Goal: Task Accomplishment & Management: Complete application form

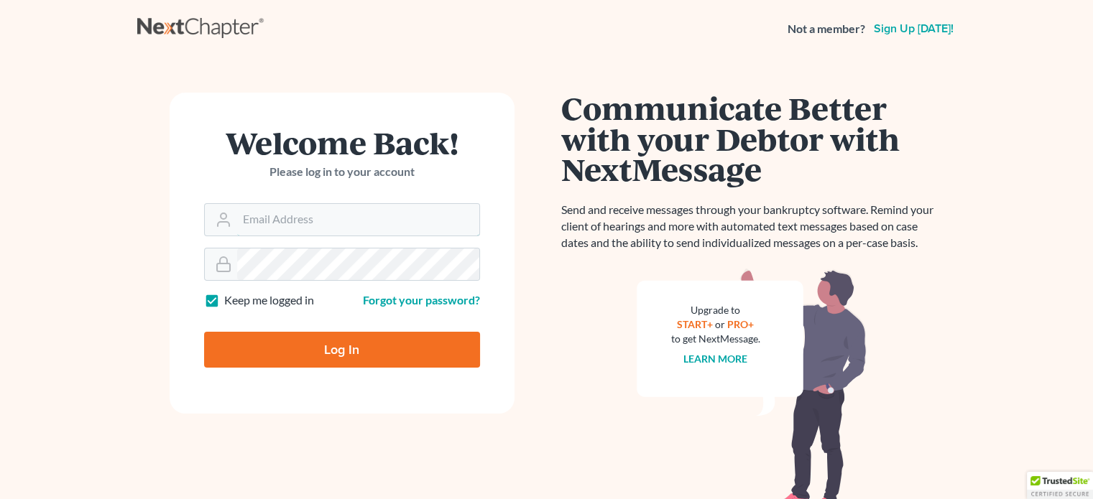
type input "[EMAIL_ADDRESS][DOMAIN_NAME]"
click at [309, 342] on input "Log In" at bounding box center [342, 350] width 276 height 36
type input "Thinking..."
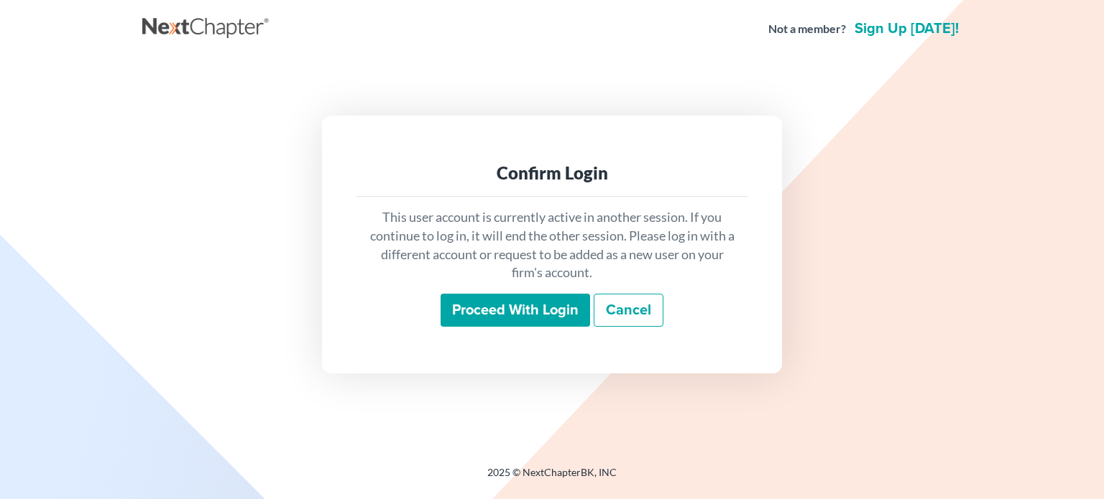
click at [500, 303] on input "Proceed with login" at bounding box center [515, 310] width 149 height 33
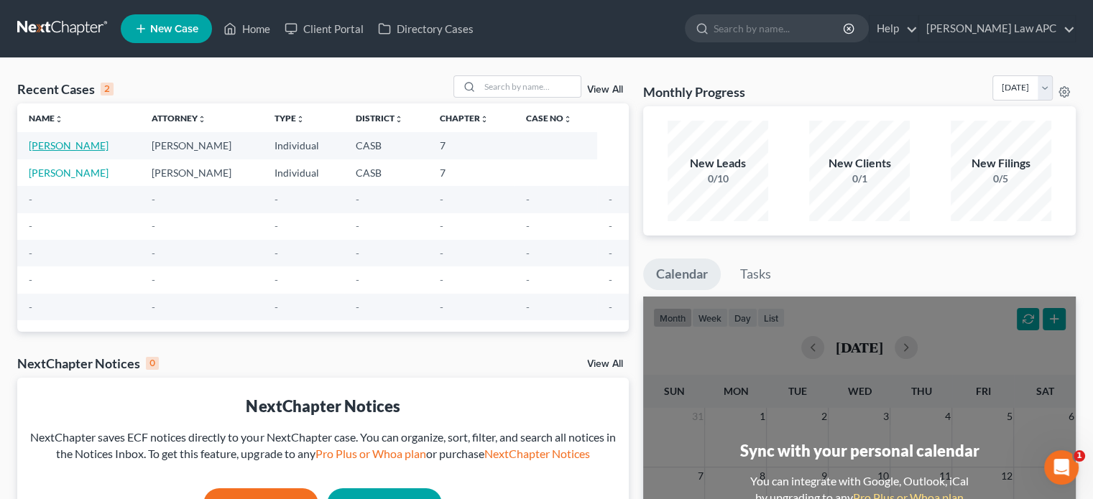
click at [94, 140] on link "[PERSON_NAME]" at bounding box center [69, 145] width 80 height 12
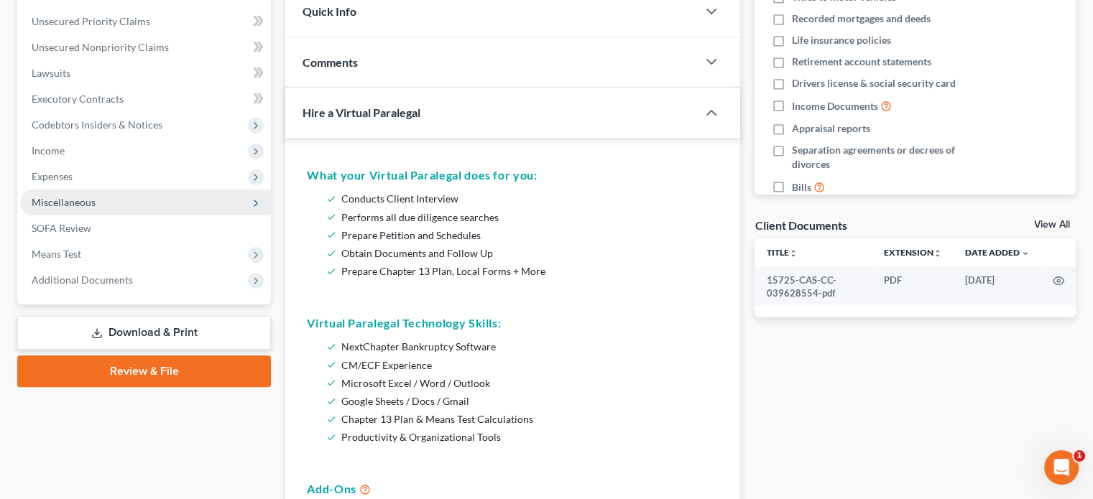
scroll to position [326, 0]
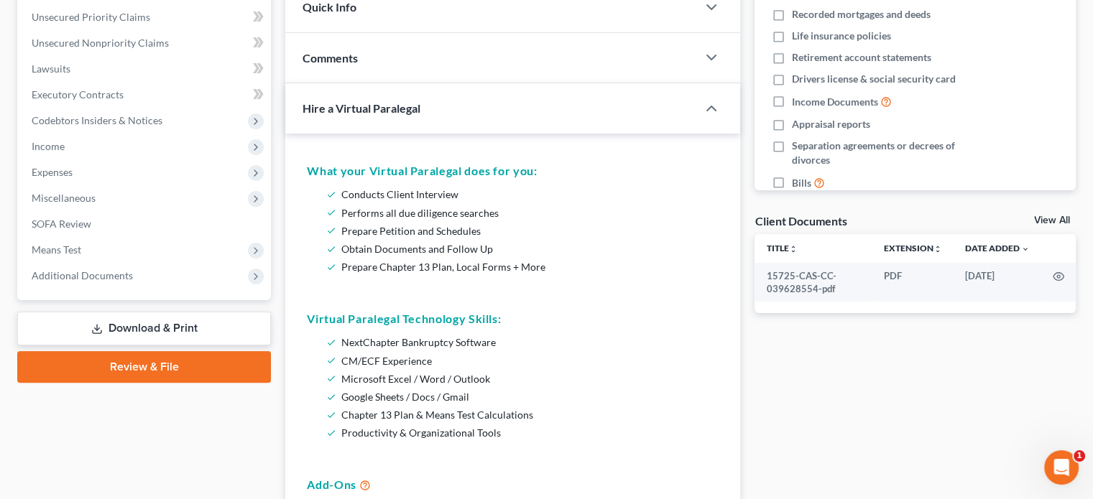
click at [171, 356] on link "Review & File" at bounding box center [144, 367] width 254 height 32
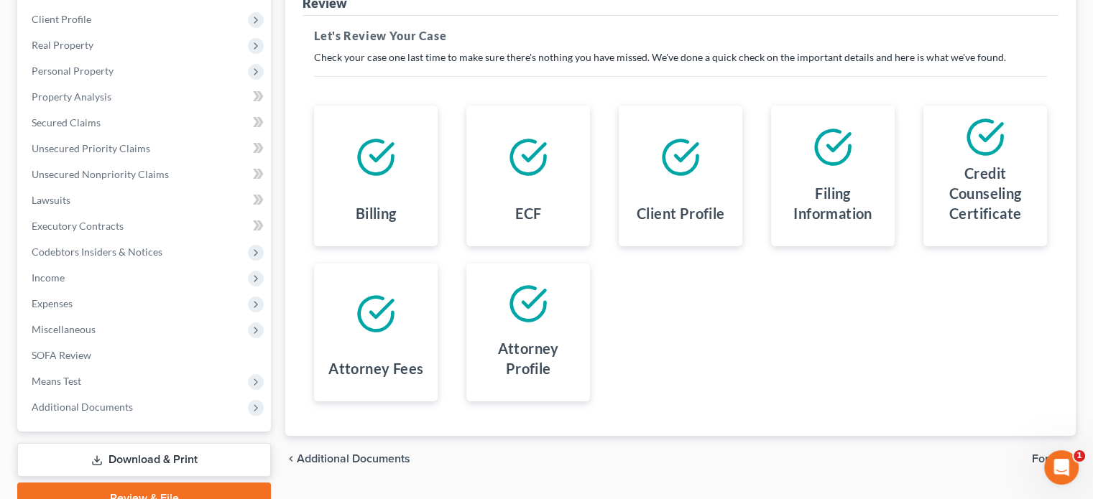
scroll to position [194, 0]
click at [819, 174] on div at bounding box center [833, 148] width 101 height 60
click at [566, 186] on div at bounding box center [528, 158] width 101 height 80
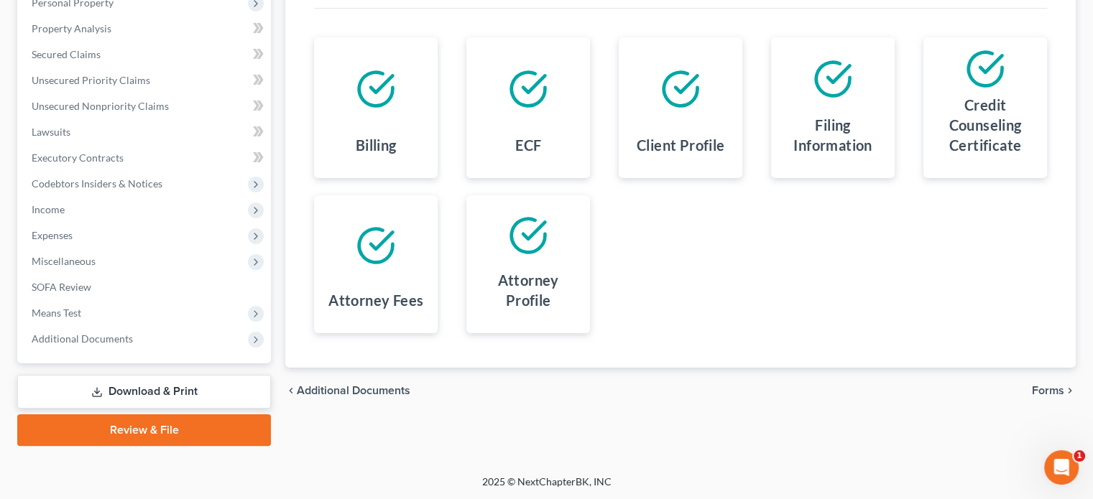
click at [233, 419] on link "Review & File" at bounding box center [144, 431] width 254 height 32
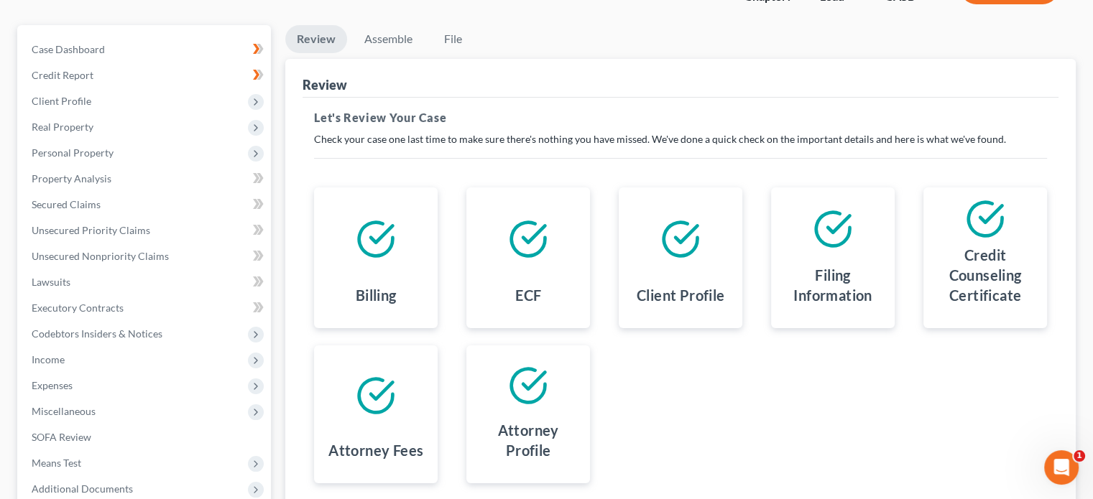
scroll to position [112, 0]
click at [402, 42] on link "Assemble" at bounding box center [388, 40] width 71 height 28
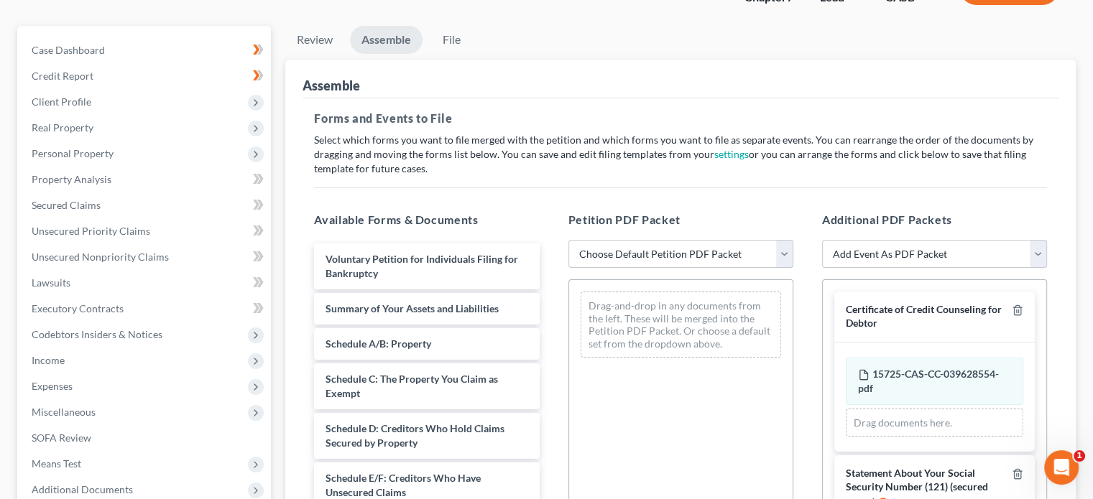
click at [782, 245] on select "Choose Default Petition PDF Packet Complete Bankruptcy Petition (all forms and …" at bounding box center [680, 254] width 225 height 29
select select "1"
click at [568, 240] on select "Choose Default Petition PDF Packet Complete Bankruptcy Petition (all forms and …" at bounding box center [680, 254] width 225 height 29
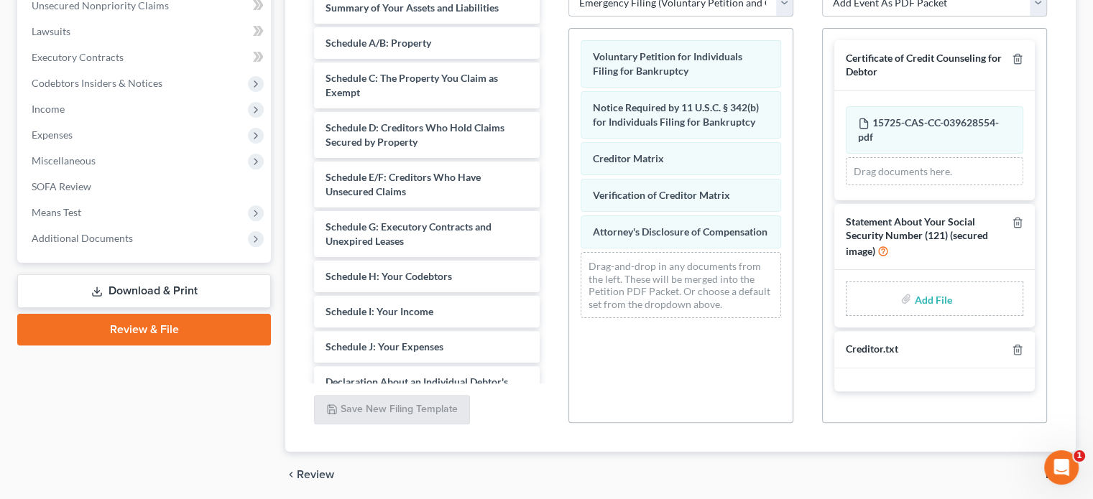
scroll to position [415, 0]
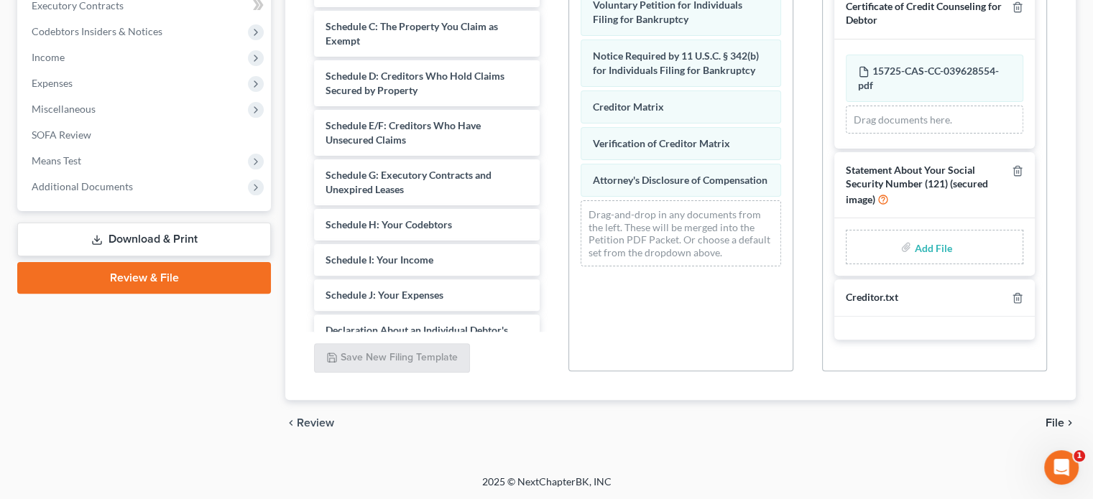
click at [1051, 421] on span "File" at bounding box center [1055, 423] width 19 height 11
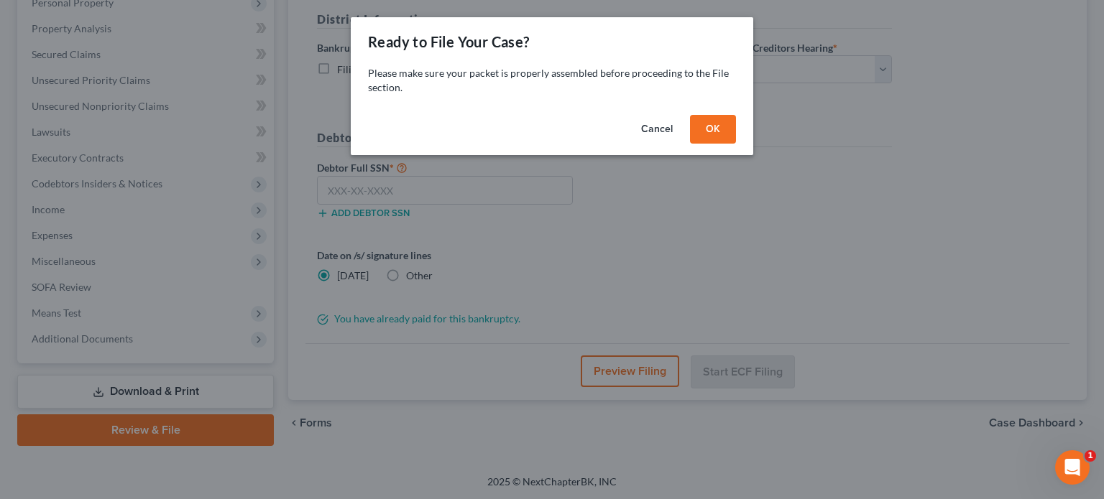
click at [719, 131] on button "OK" at bounding box center [713, 129] width 46 height 29
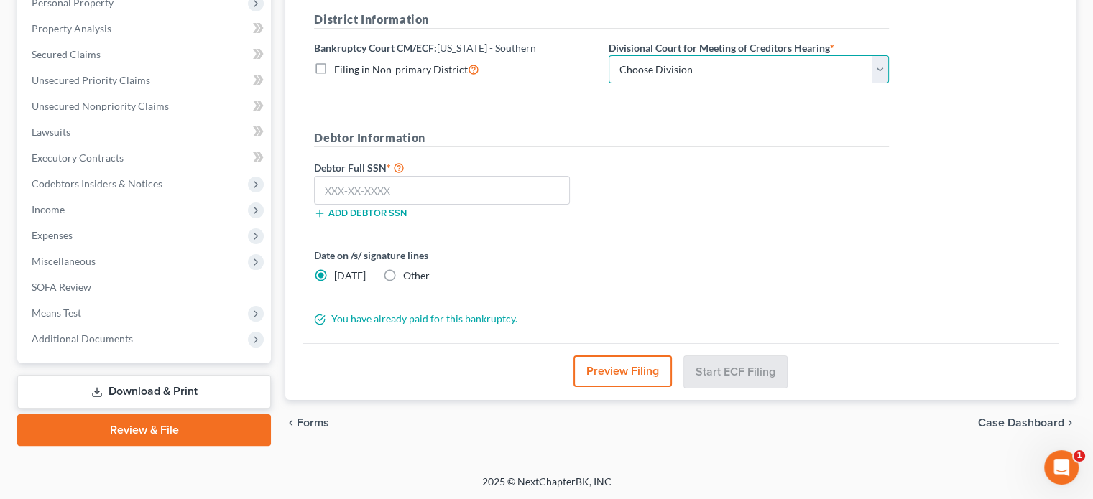
click at [880, 65] on select "Choose Division [GEOGRAPHIC_DATA]" at bounding box center [749, 69] width 280 height 29
select select "0"
click at [609, 55] on select "Choose Division [GEOGRAPHIC_DATA]" at bounding box center [749, 69] width 280 height 29
click at [385, 190] on input "text" at bounding box center [442, 190] width 256 height 29
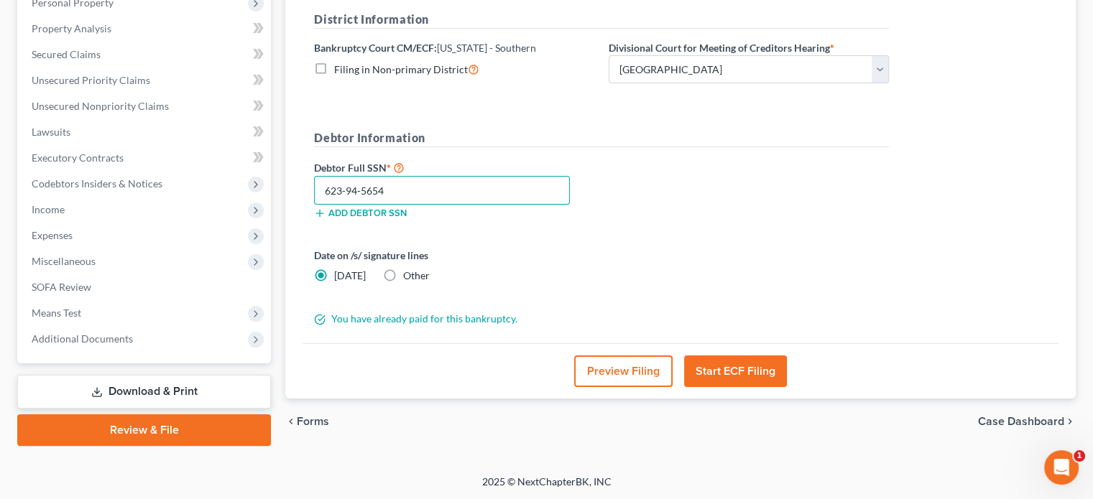
type input "623-94-5654"
click at [736, 363] on button "Start ECF Filing" at bounding box center [735, 372] width 103 height 32
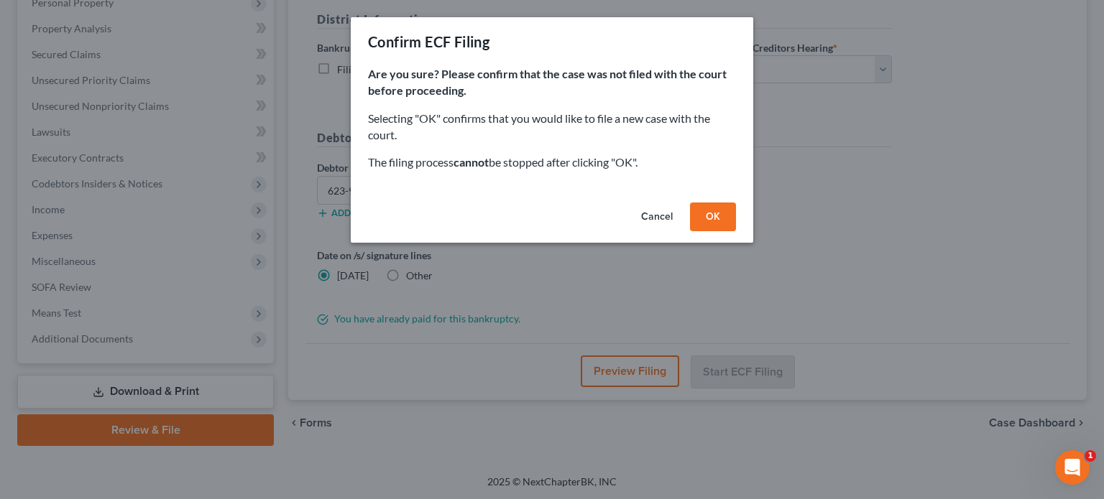
click at [711, 218] on button "OK" at bounding box center [713, 217] width 46 height 29
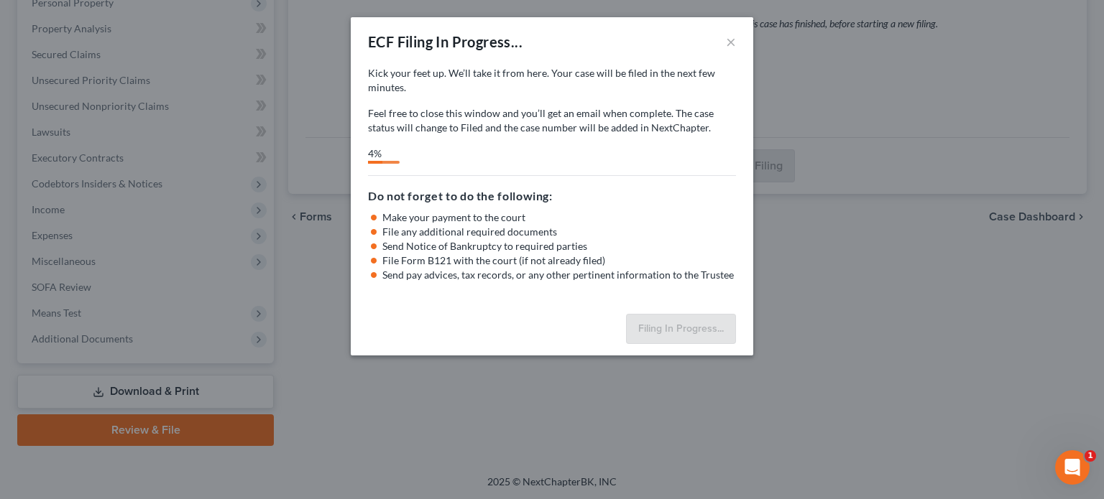
select select "0"
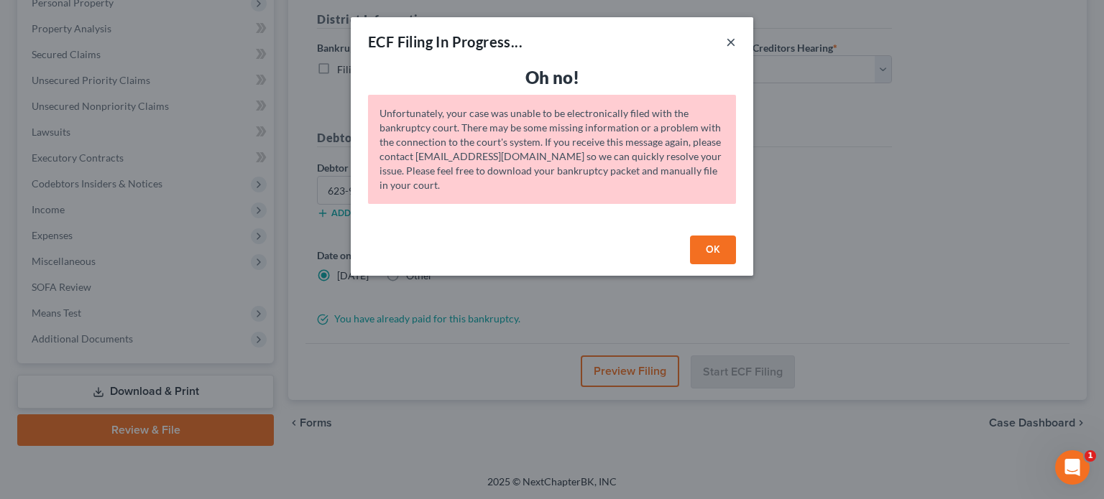
click at [733, 44] on button "×" at bounding box center [731, 41] width 10 height 17
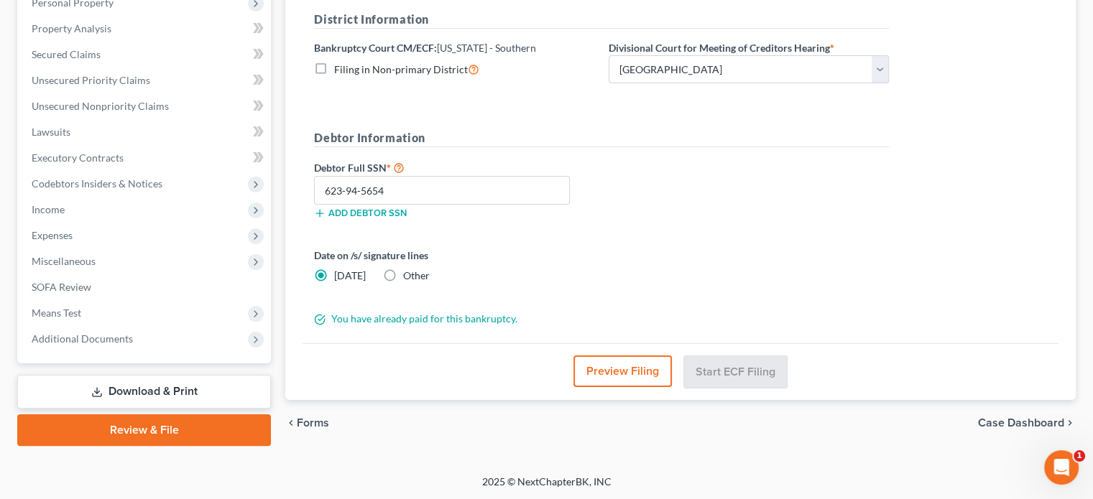
click at [666, 364] on button "Preview Filing" at bounding box center [622, 372] width 98 height 32
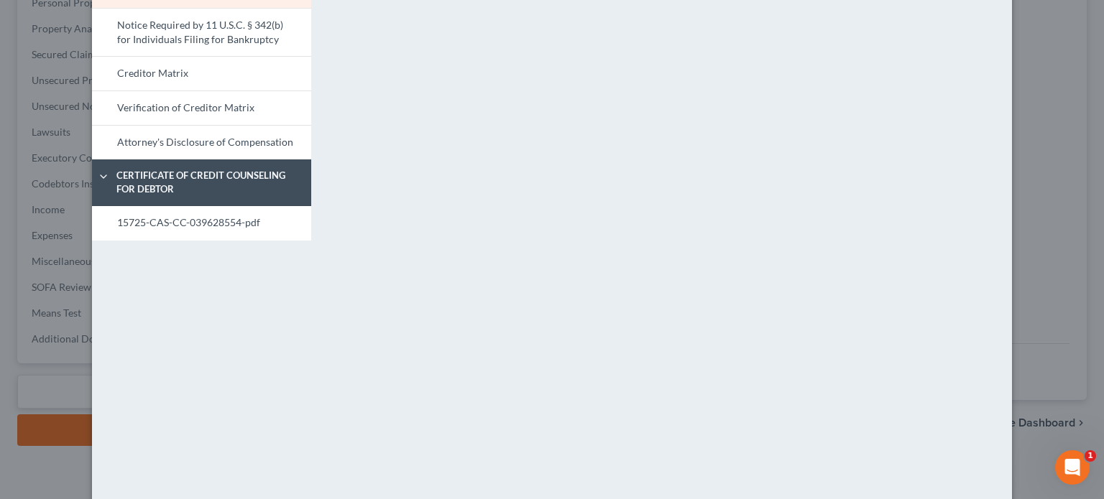
scroll to position [141, 0]
click at [215, 215] on link "15725-CAS-CC-039628554-pdf" at bounding box center [201, 223] width 219 height 34
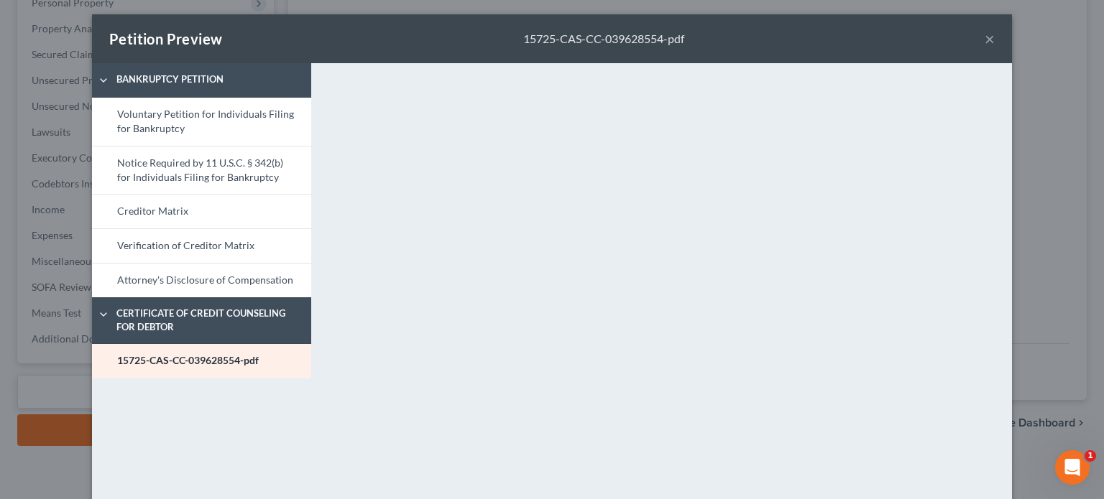
scroll to position [0, 0]
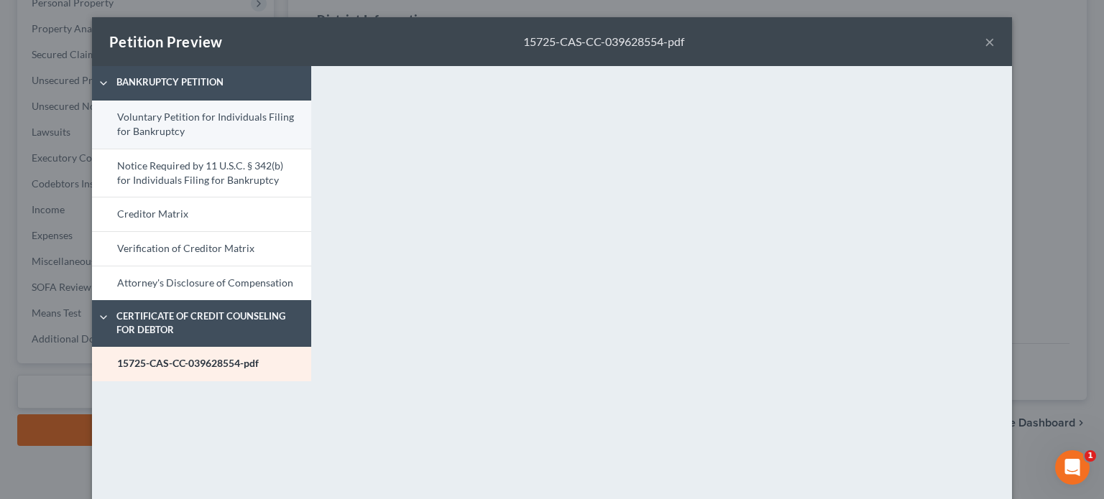
click at [196, 119] on link "Voluntary Petition for Individuals Filing for Bankruptcy" at bounding box center [201, 125] width 219 height 48
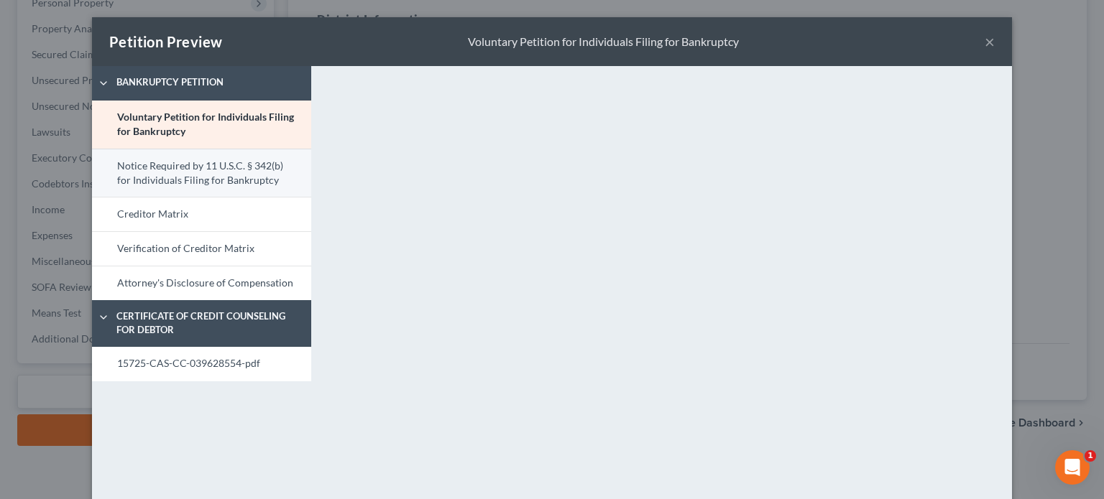
click at [196, 167] on link "Notice Required by 11 U.S.C. § 342(b) for Individuals Filing for Bankruptcy" at bounding box center [201, 173] width 219 height 49
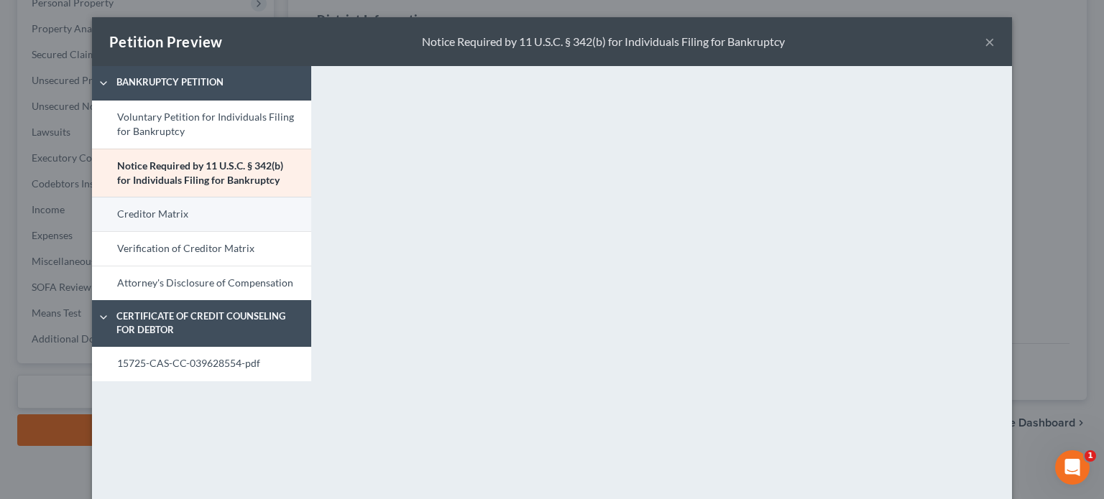
click at [221, 214] on link "Creditor Matrix" at bounding box center [201, 214] width 219 height 34
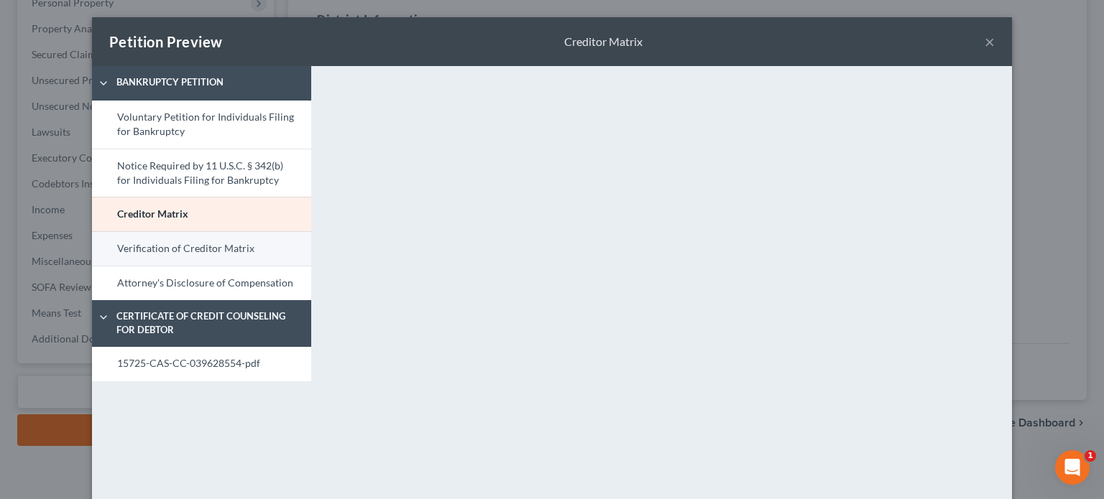
click at [207, 244] on link "Verification of Creditor Matrix" at bounding box center [201, 248] width 219 height 34
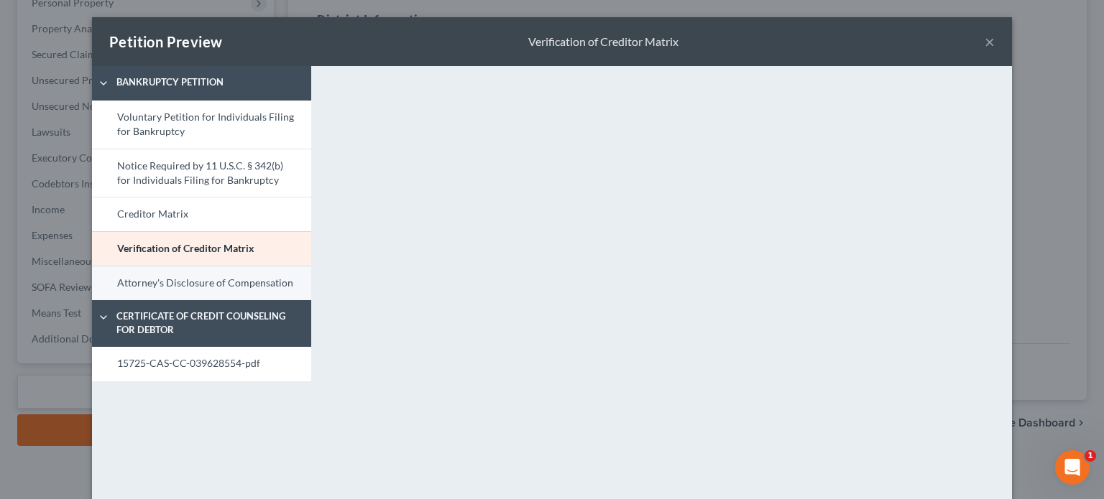
click at [203, 273] on link "Attorney's Disclosure of Compensation" at bounding box center [201, 283] width 219 height 34
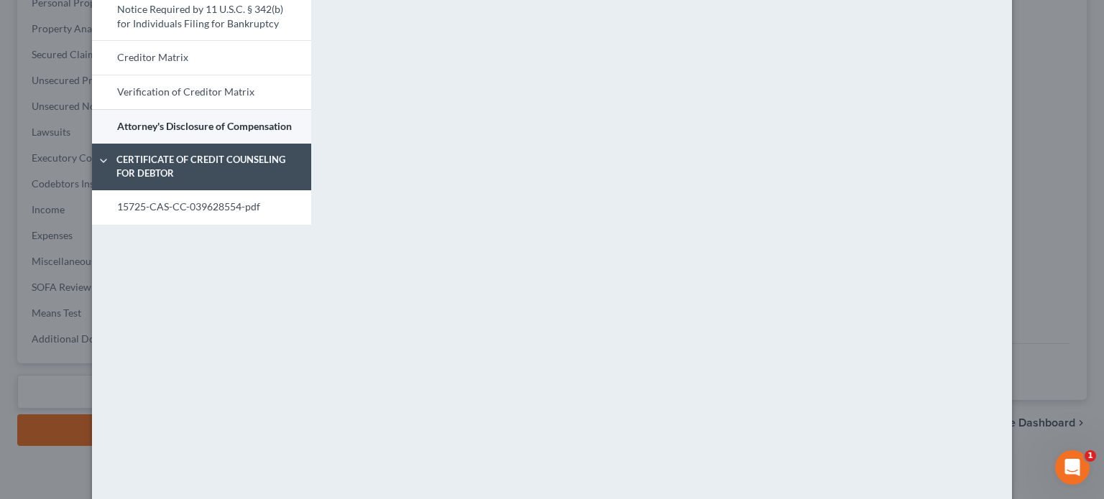
scroll to position [156, 0]
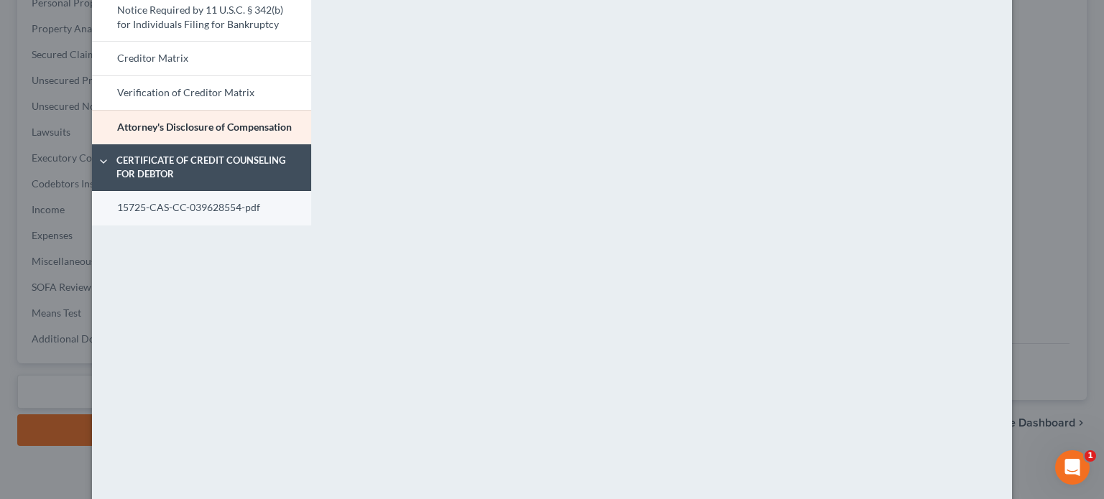
click at [195, 206] on link "15725-CAS-CC-039628554-pdf" at bounding box center [201, 208] width 219 height 34
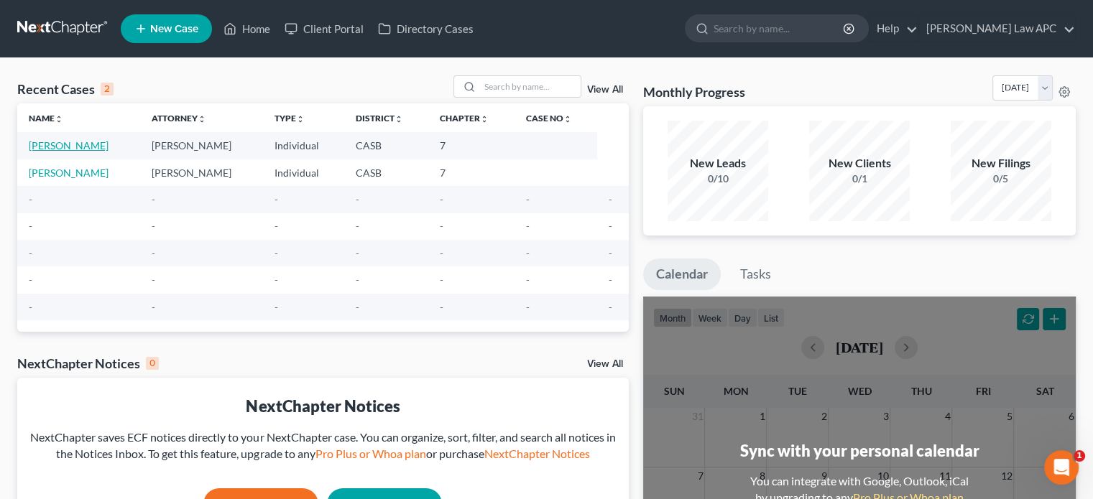
click at [88, 145] on link "[PERSON_NAME]" at bounding box center [69, 145] width 80 height 12
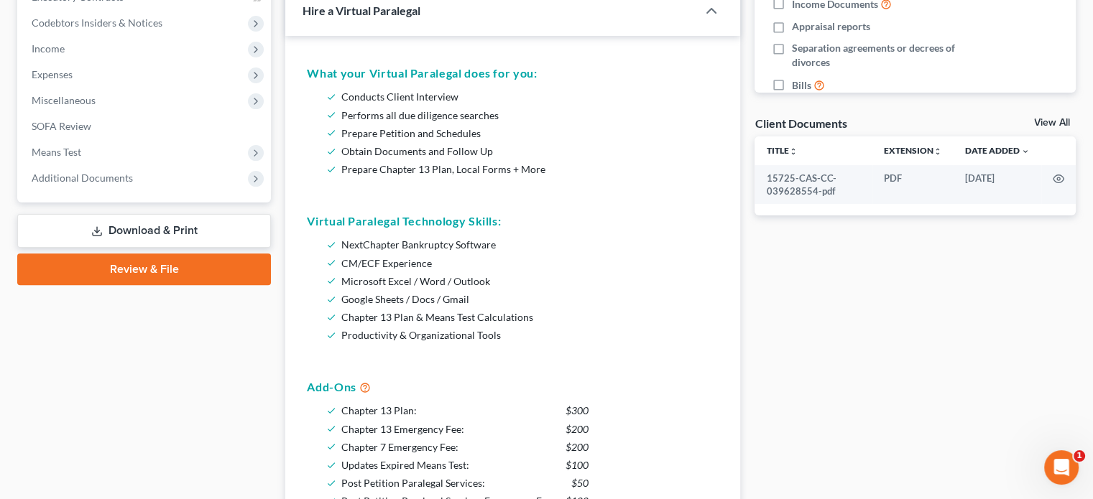
scroll to position [425, 0]
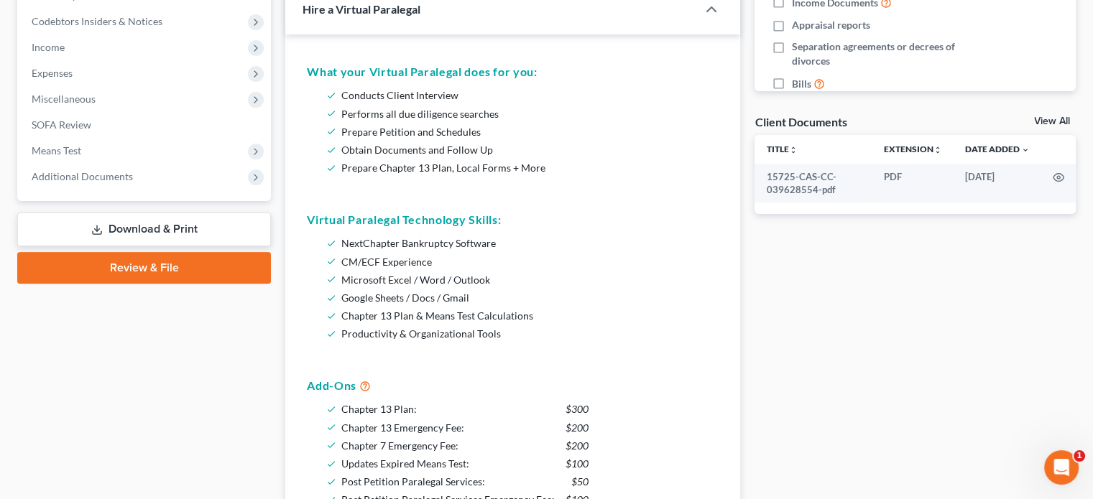
click at [141, 268] on link "Review & File" at bounding box center [144, 268] width 254 height 32
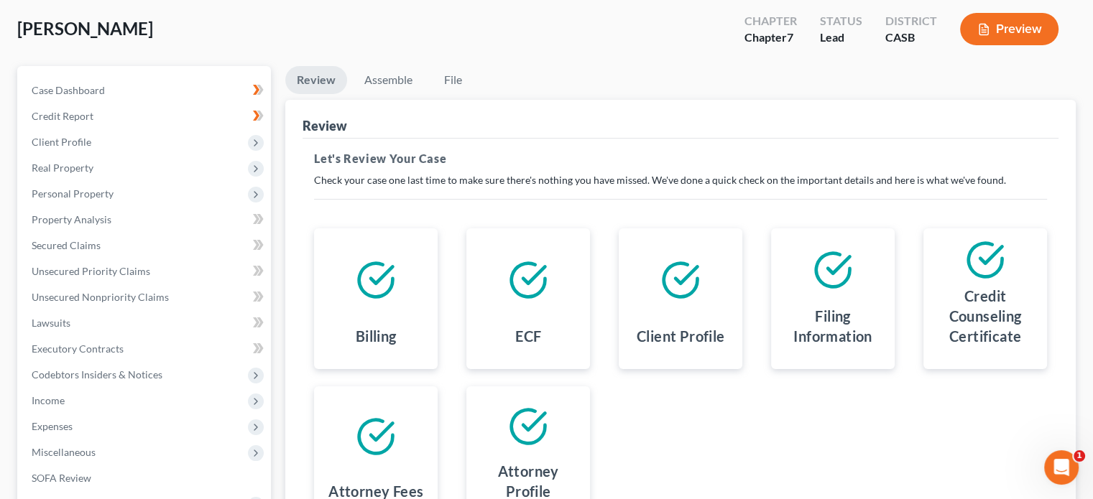
scroll to position [72, 0]
click at [395, 78] on link "Assemble" at bounding box center [388, 80] width 71 height 28
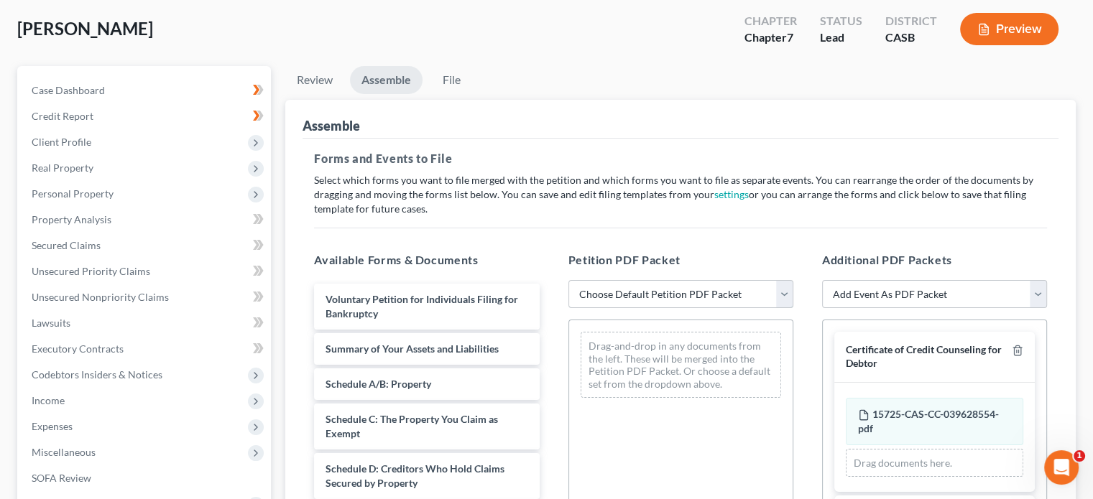
click at [774, 295] on select "Choose Default Petition PDF Packet Complete Bankruptcy Petition (all forms and …" at bounding box center [680, 294] width 225 height 29
select select "0"
click at [568, 280] on select "Choose Default Petition PDF Packet Complete Bankruptcy Petition (all forms and …" at bounding box center [680, 294] width 225 height 29
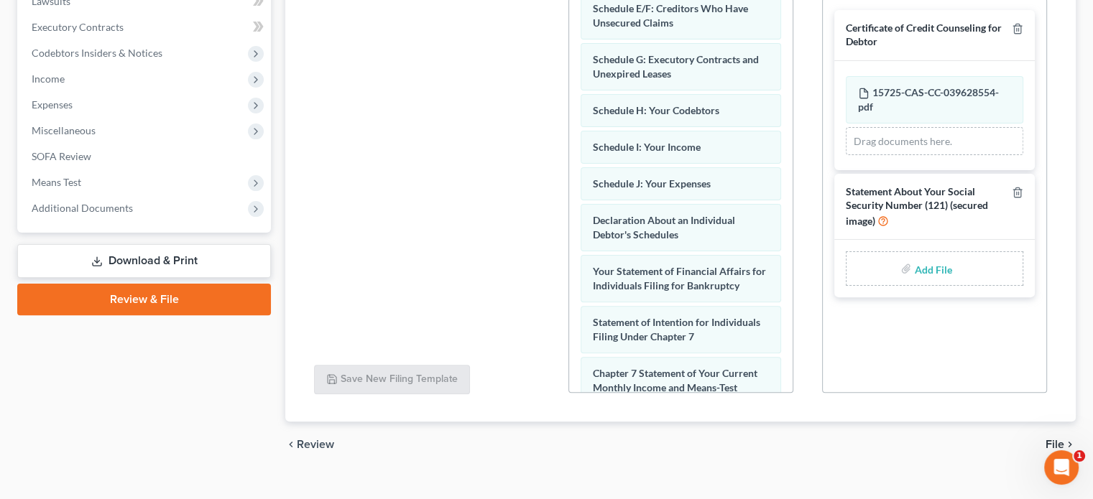
scroll to position [415, 0]
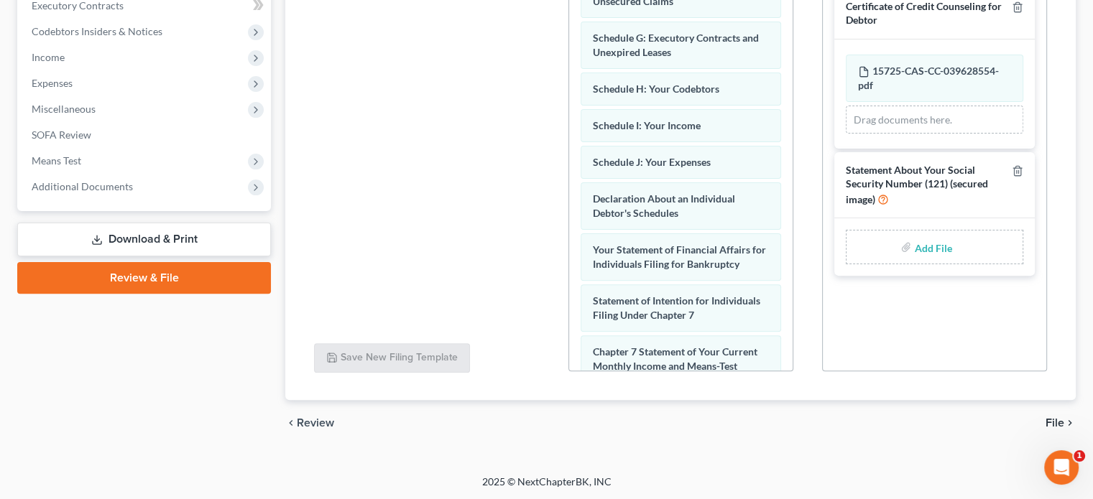
click at [1056, 422] on span "File" at bounding box center [1055, 423] width 19 height 11
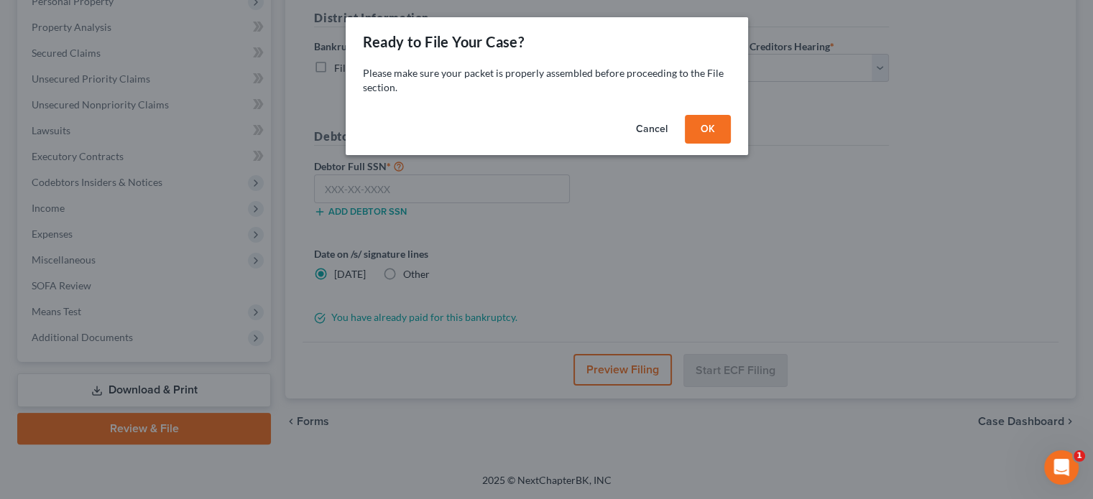
scroll to position [263, 0]
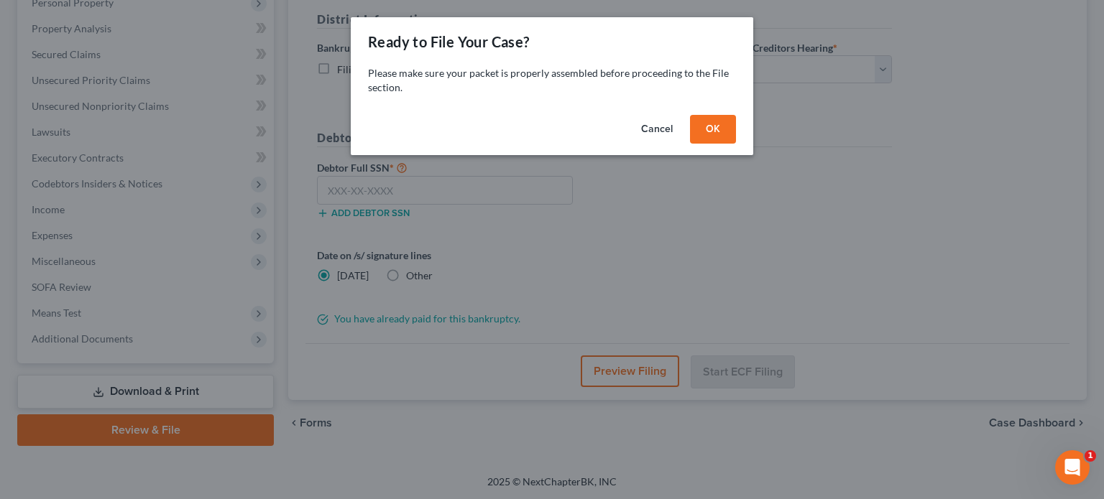
click at [713, 129] on button "OK" at bounding box center [713, 129] width 46 height 29
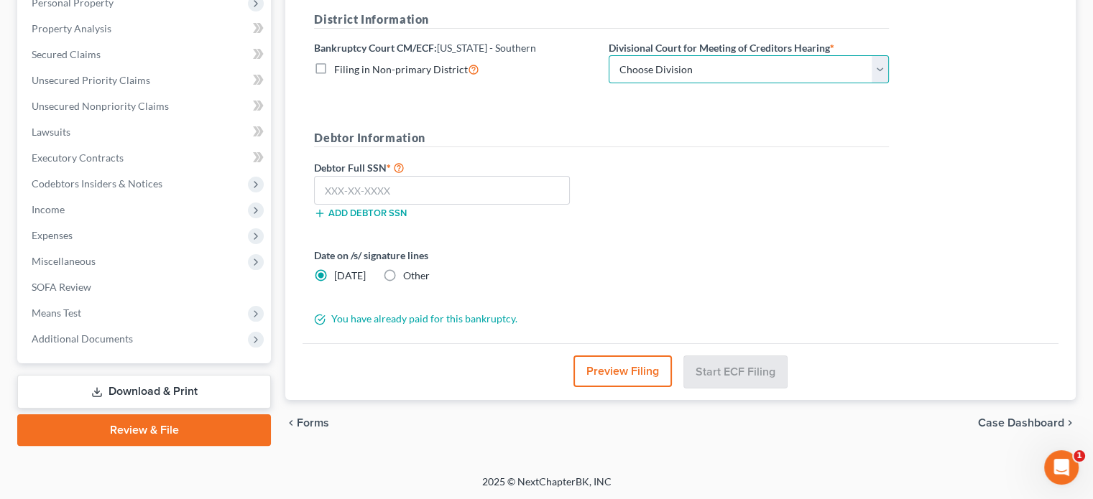
click at [722, 58] on select "Choose Division [GEOGRAPHIC_DATA]" at bounding box center [749, 69] width 280 height 29
select select "0"
click at [609, 55] on select "Choose Division [GEOGRAPHIC_DATA]" at bounding box center [749, 69] width 280 height 29
click at [450, 187] on input "text" at bounding box center [442, 190] width 256 height 29
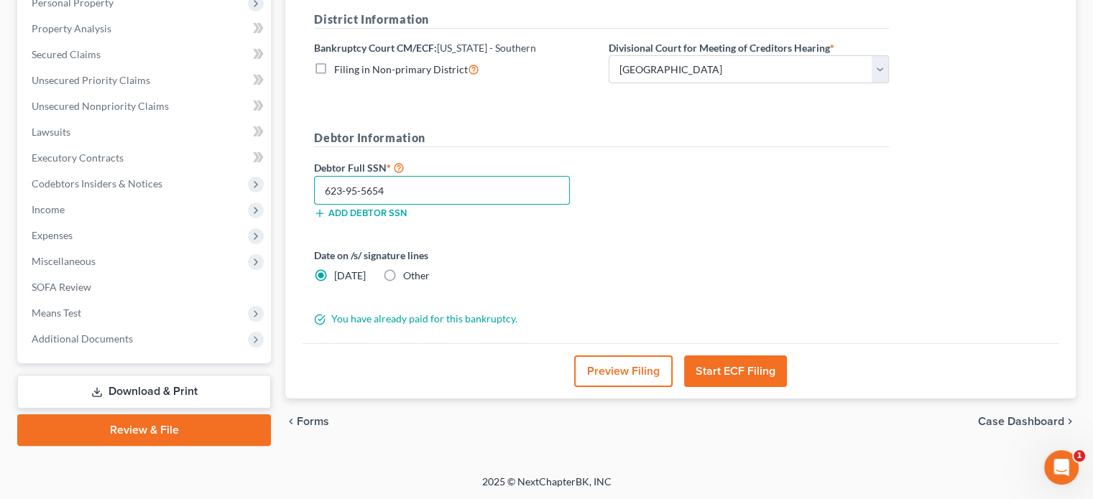
type input "623-95-5654"
click at [724, 361] on button "Start ECF Filing" at bounding box center [735, 372] width 103 height 32
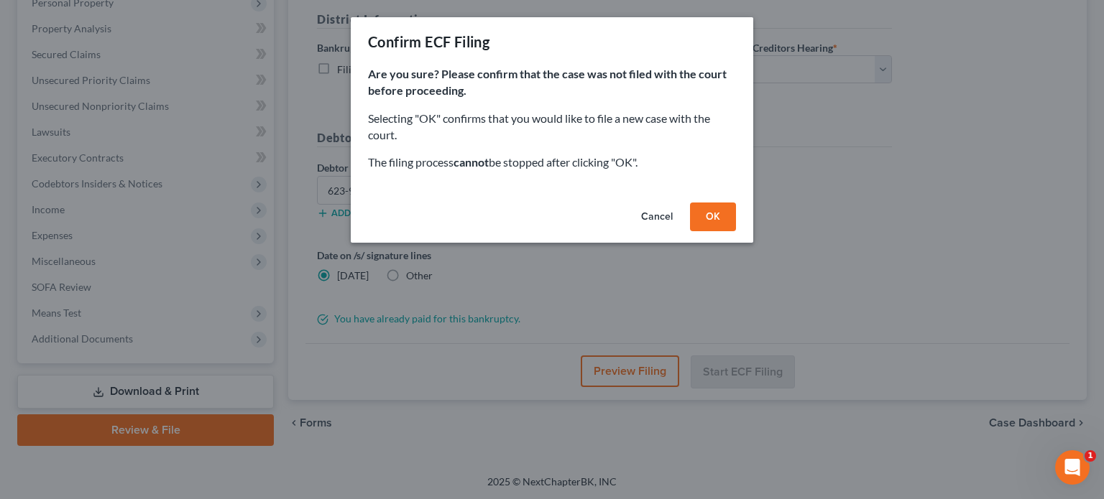
click at [701, 215] on button "OK" at bounding box center [713, 217] width 46 height 29
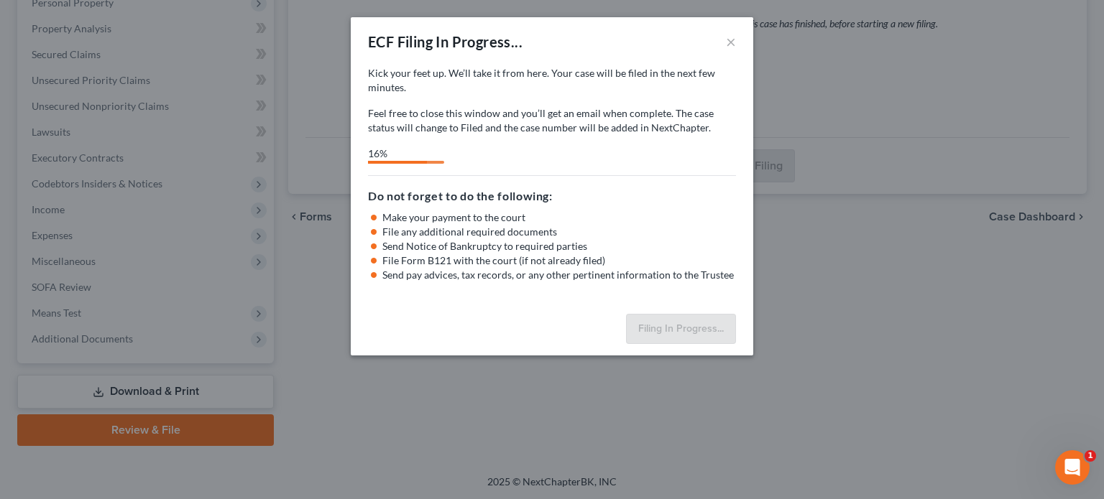
select select "0"
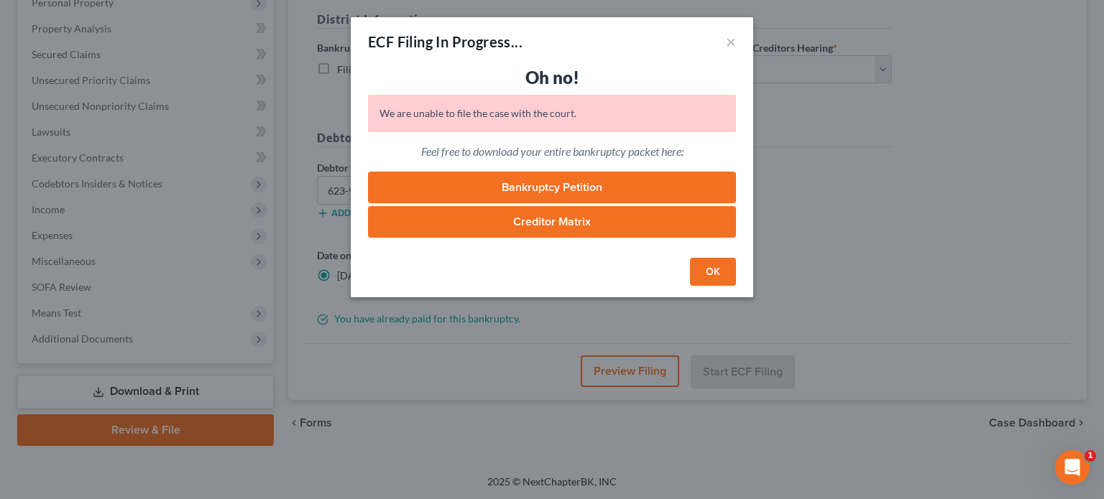
click at [713, 262] on button "OK" at bounding box center [713, 272] width 46 height 29
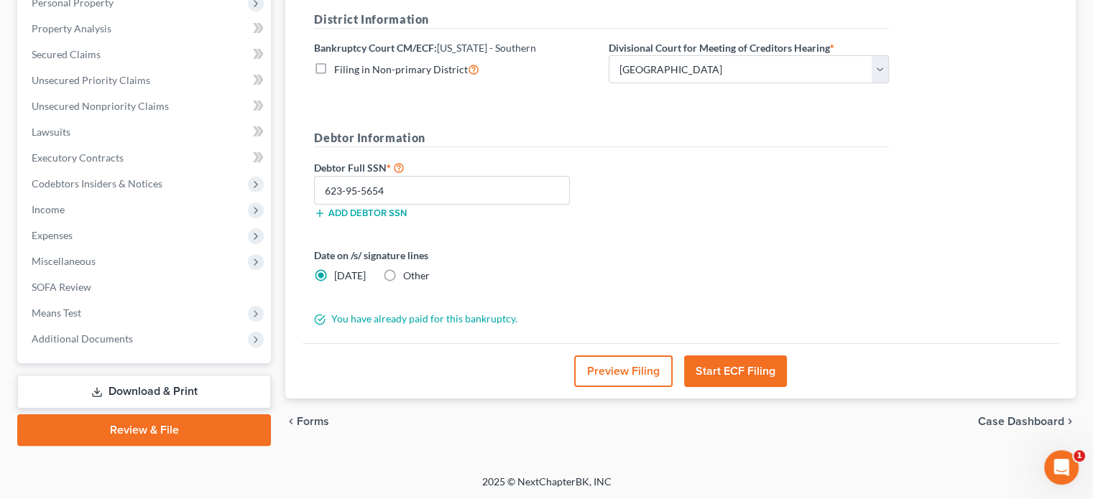
click at [739, 368] on button "Start ECF Filing" at bounding box center [735, 372] width 103 height 32
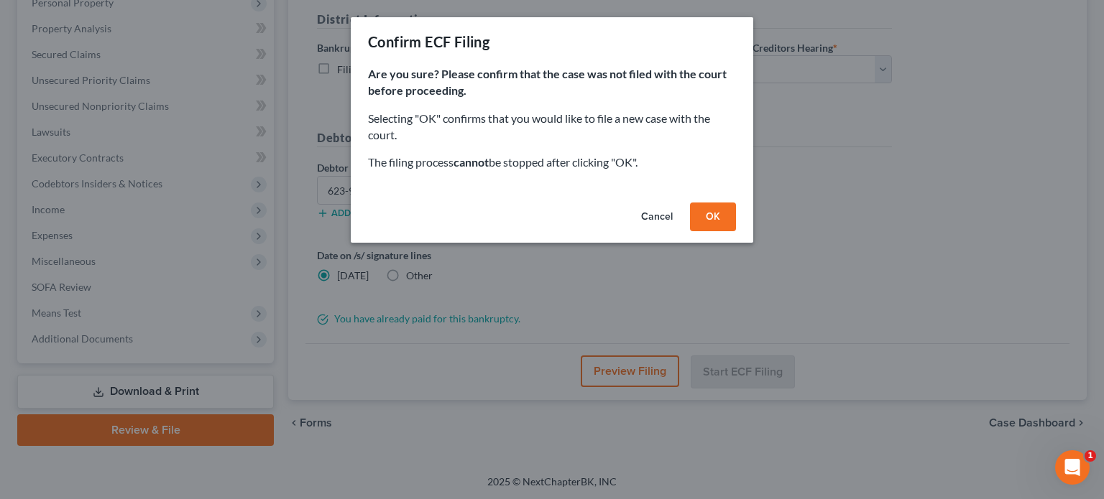
click at [706, 214] on button "OK" at bounding box center [713, 217] width 46 height 29
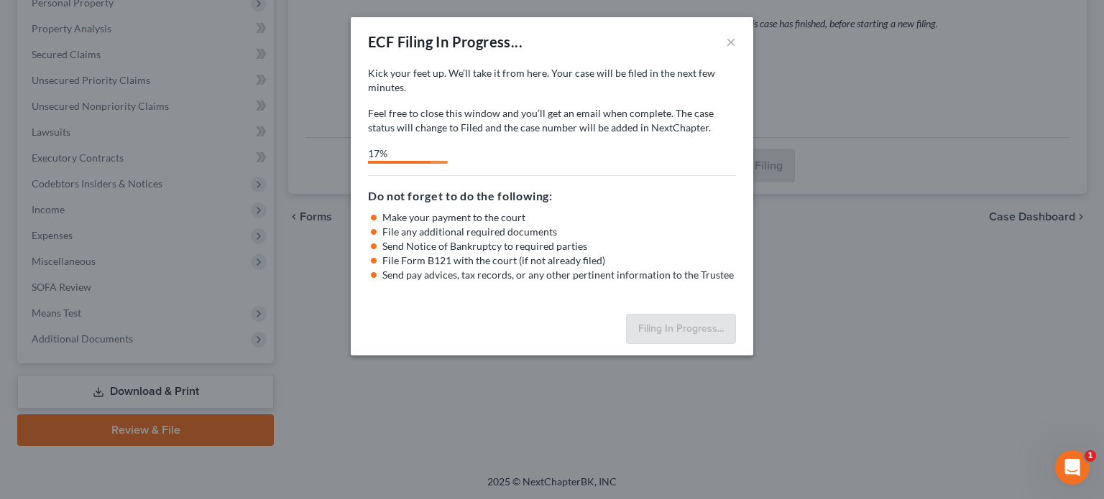
select select "0"
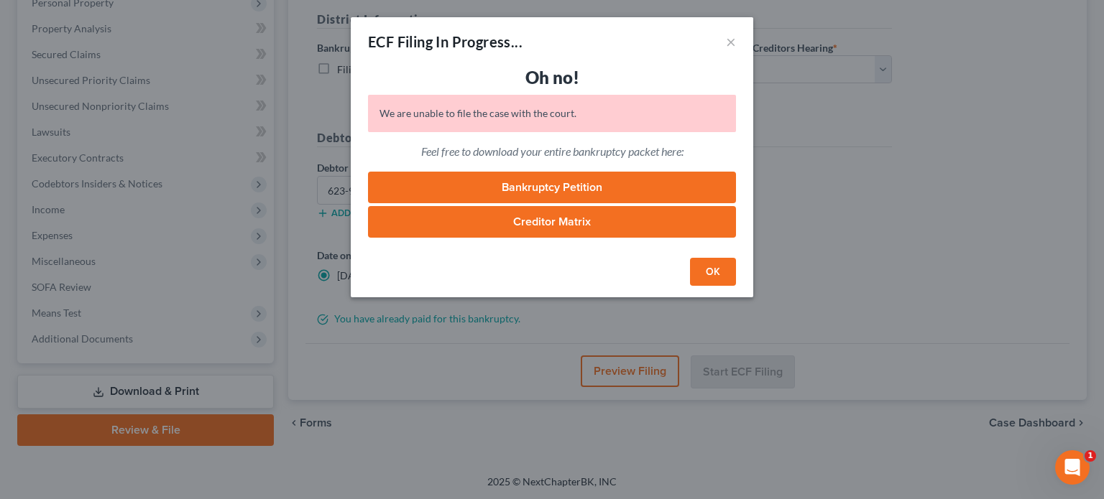
click at [714, 270] on button "OK" at bounding box center [713, 272] width 46 height 29
